Goal: Task Accomplishment & Management: Manage account settings

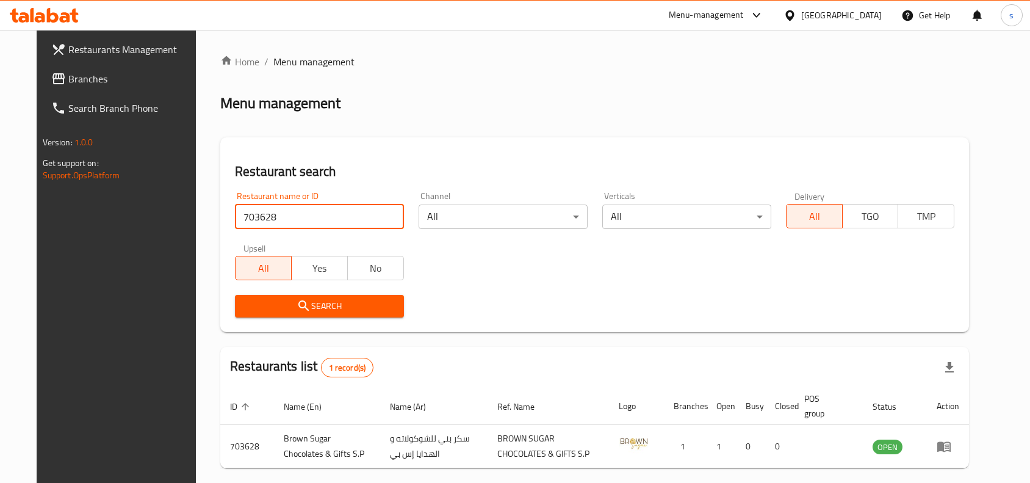
scroll to position [52, 0]
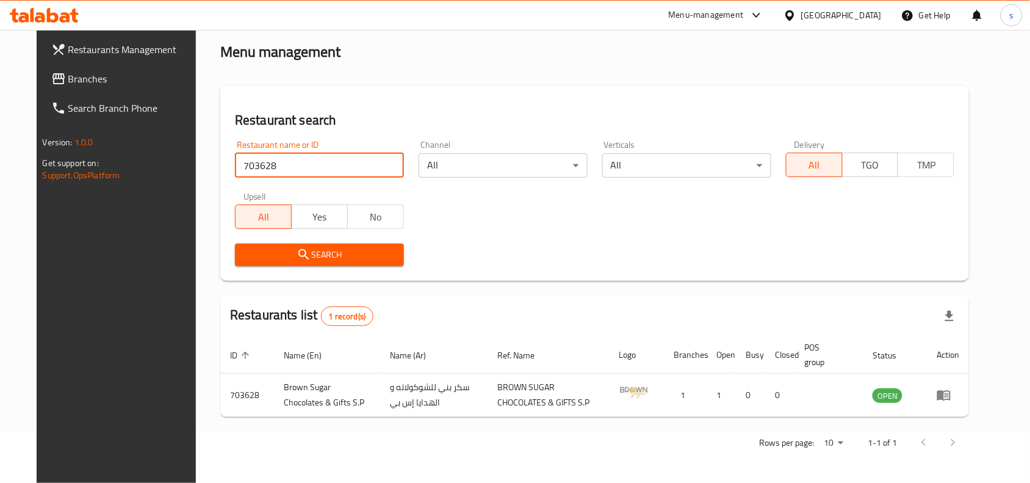
click at [825, 23] on div "[GEOGRAPHIC_DATA]" at bounding box center [833, 15] width 118 height 29
click at [809, 15] on div "[GEOGRAPHIC_DATA]" at bounding box center [841, 15] width 81 height 13
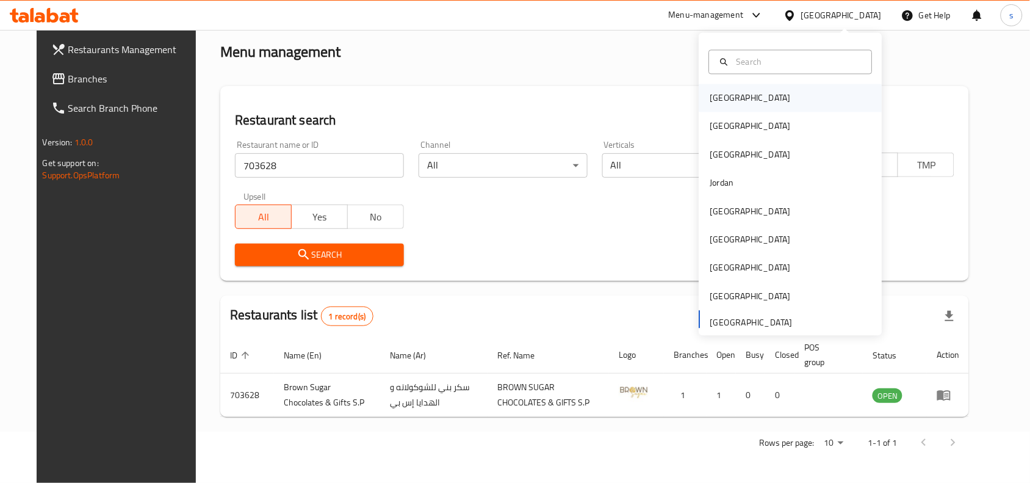
click at [751, 105] on div "[GEOGRAPHIC_DATA]" at bounding box center [790, 98] width 183 height 28
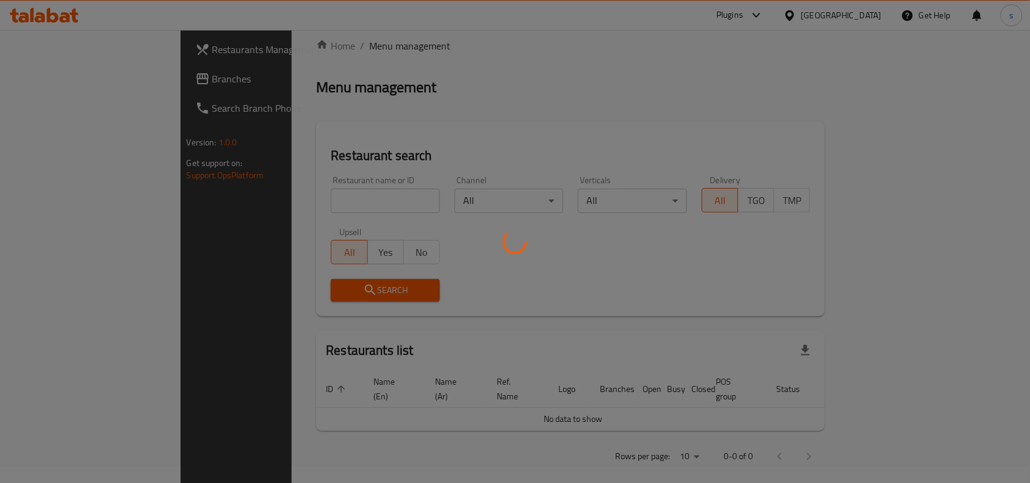
scroll to position [52, 0]
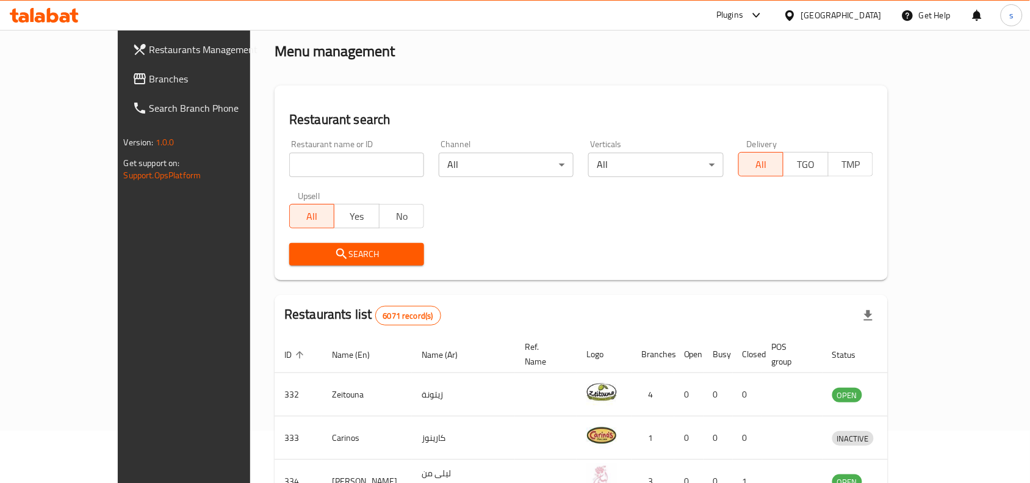
click at [796, 11] on icon at bounding box center [790, 15] width 13 height 13
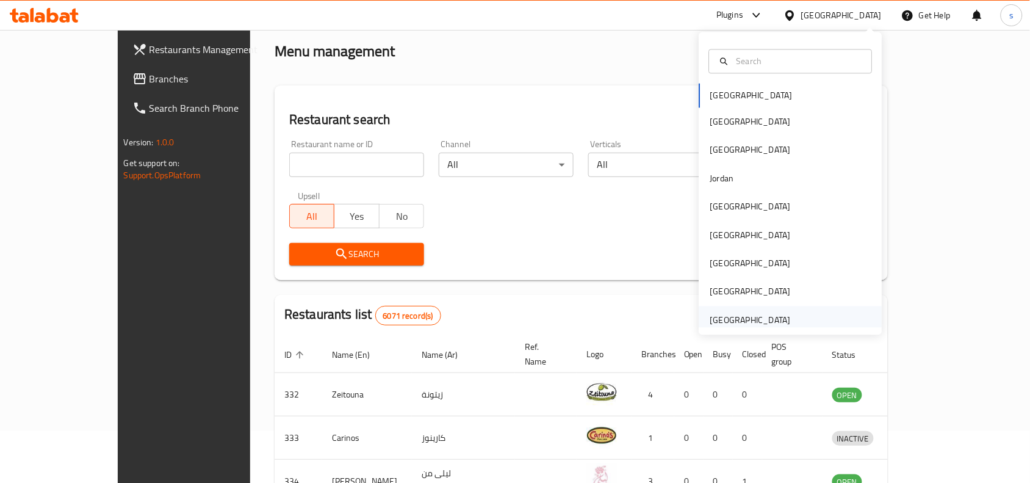
click at [743, 321] on div "[GEOGRAPHIC_DATA]" at bounding box center [750, 319] width 81 height 13
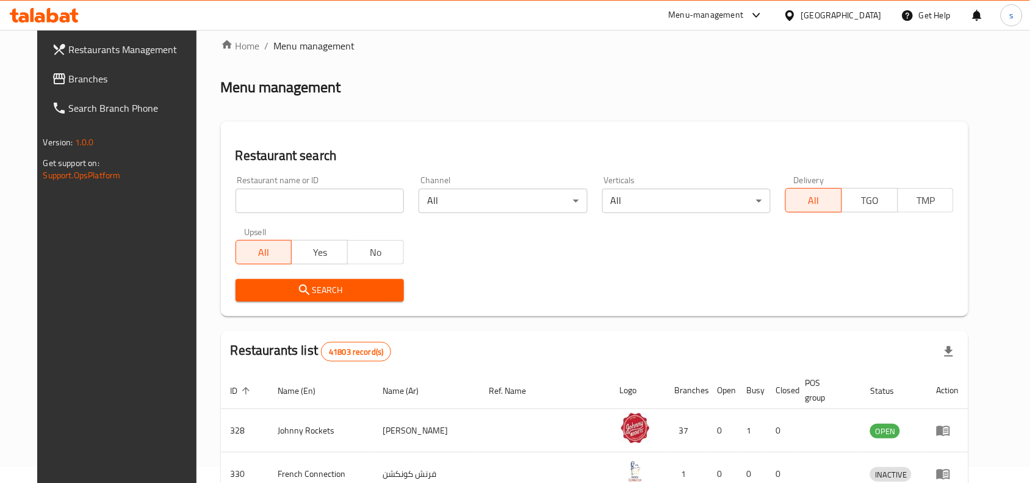
scroll to position [52, 0]
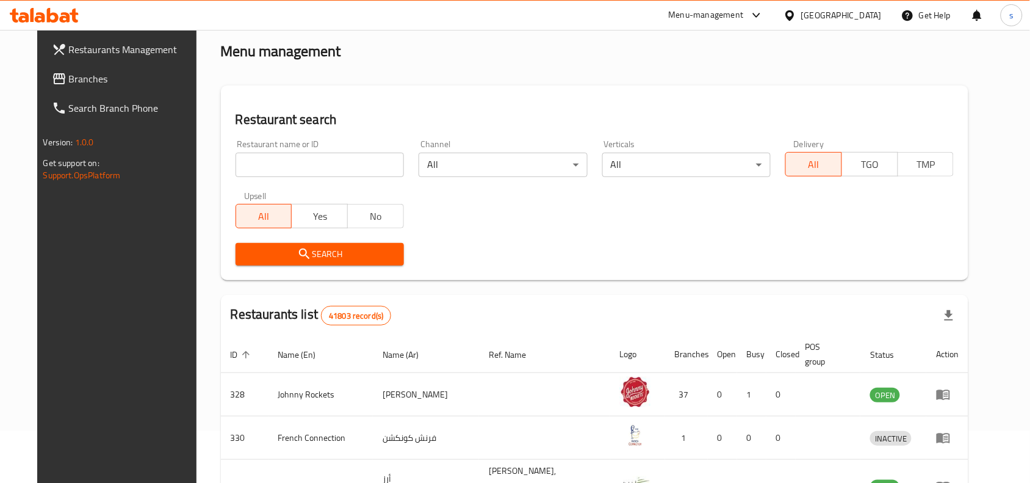
click at [77, 83] on span "Branches" at bounding box center [134, 78] width 131 height 15
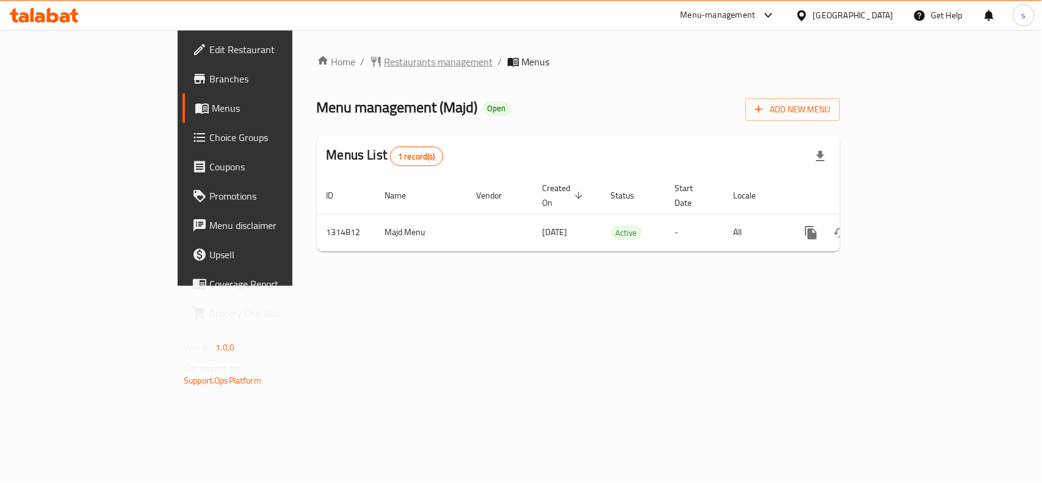
click at [384, 59] on span "Restaurants management" at bounding box center [438, 61] width 109 height 15
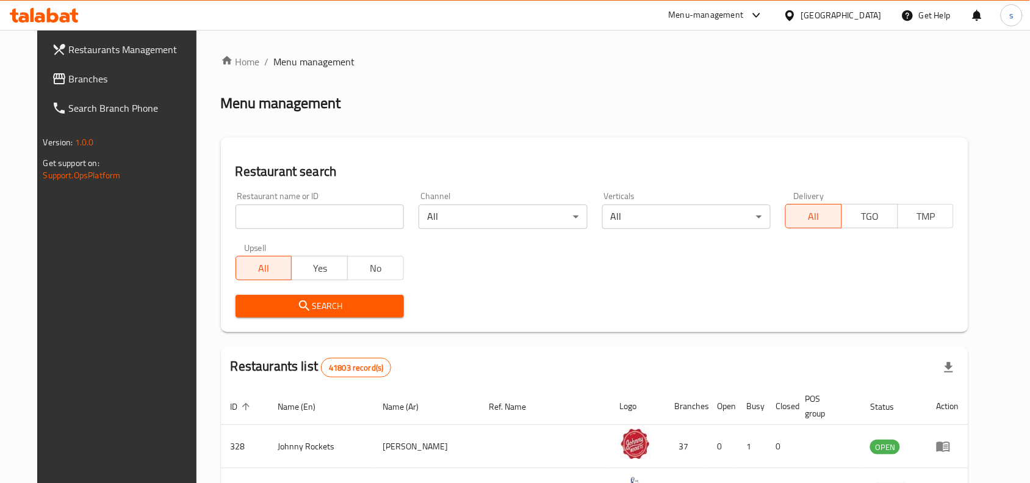
click at [283, 222] on input "search" at bounding box center [320, 216] width 168 height 24
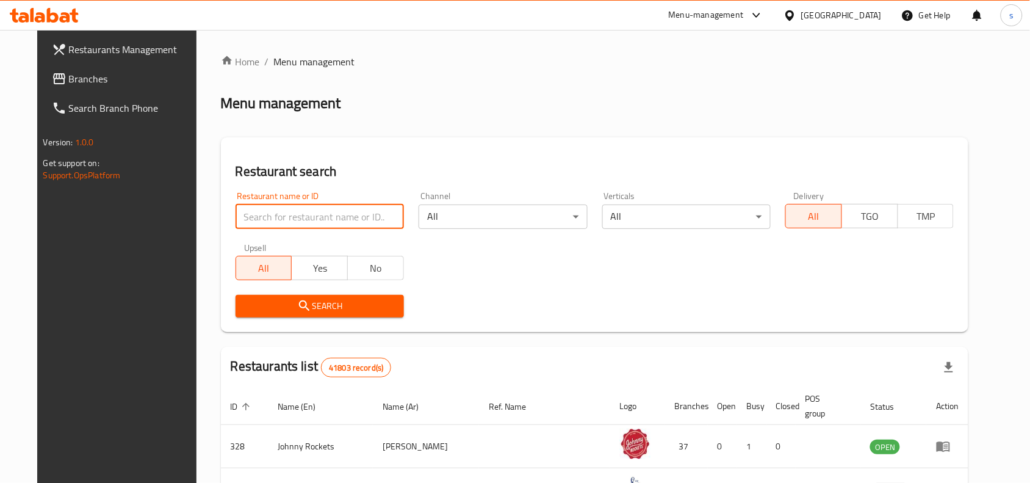
paste input "707041"
type input "707041"
click button "Search" at bounding box center [320, 306] width 168 height 23
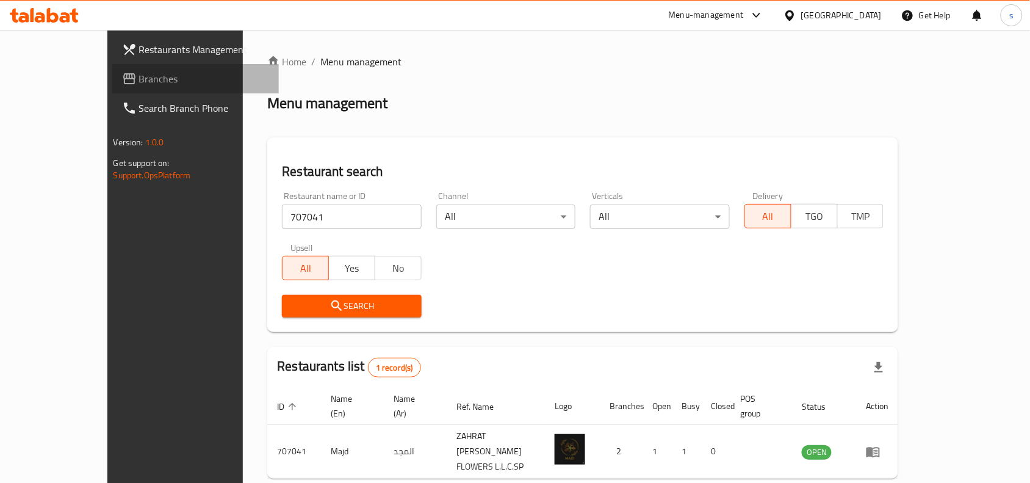
click at [139, 81] on span "Branches" at bounding box center [204, 78] width 131 height 15
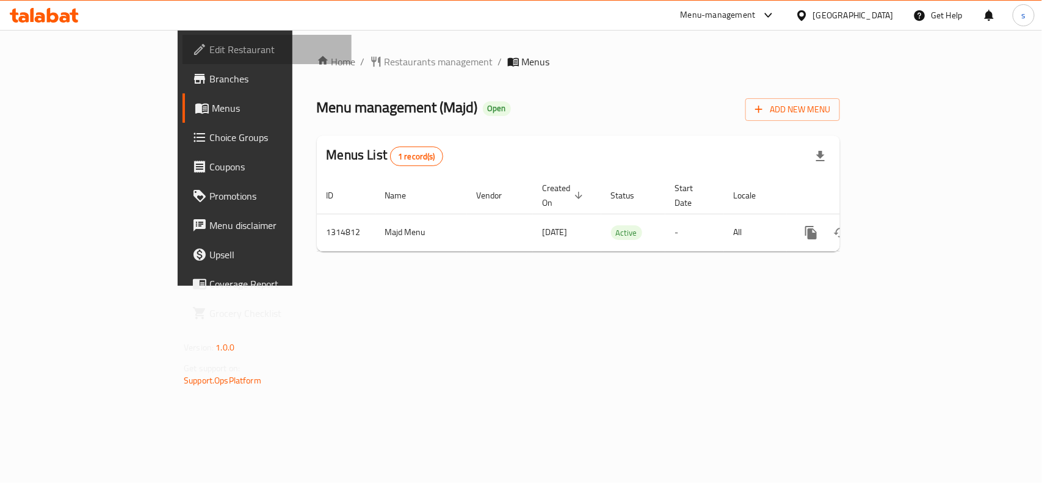
click at [209, 56] on span "Edit Restaurant" at bounding box center [275, 49] width 132 height 15
